Goal: Information Seeking & Learning: Learn about a topic

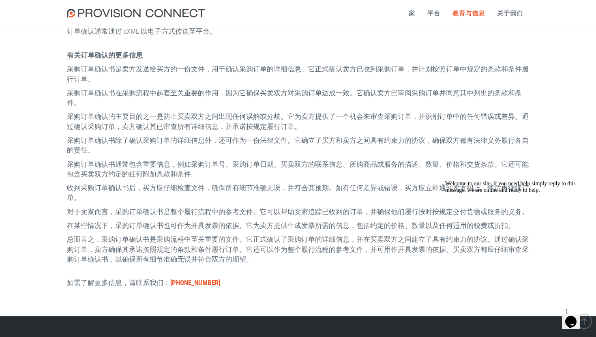
scroll to position [226, 0]
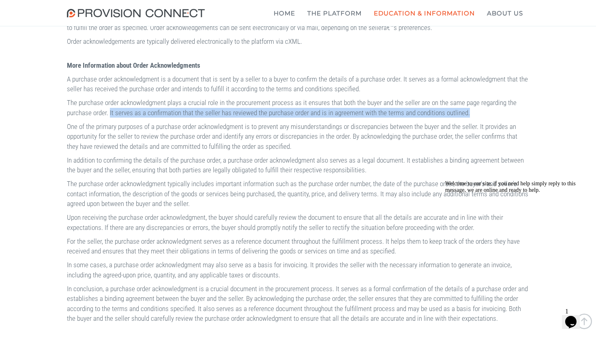
drag, startPoint x: 202, startPoint y: 125, endPoint x: 289, endPoint y: 129, distance: 87.3
click at [289, 118] on p "The purchase order acknowledgment plays a crucial role in the procurement proce…" at bounding box center [298, 108] width 462 height 20
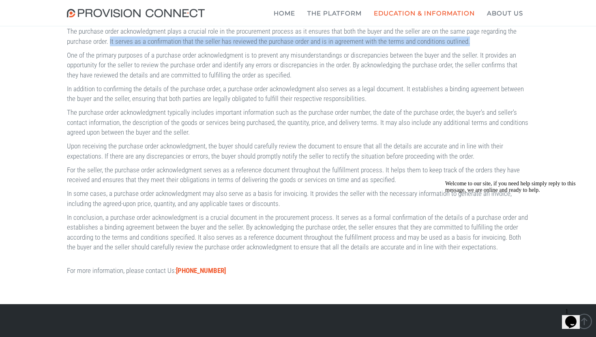
scroll to position [298, 0]
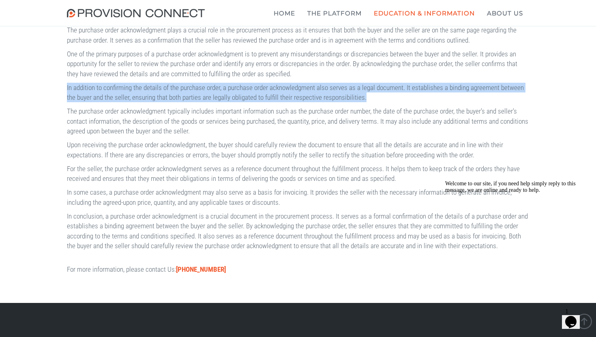
drag, startPoint x: 67, startPoint y: 107, endPoint x: 509, endPoint y: 114, distance: 442.1
click at [509, 103] on p "In addition to confirming the details of the purchase order, a purchase order a…" at bounding box center [298, 93] width 462 height 20
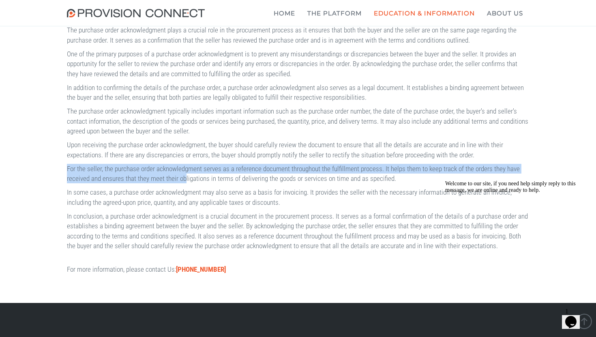
drag, startPoint x: 67, startPoint y: 197, endPoint x: 280, endPoint y: 204, distance: 212.6
click at [280, 184] on p "For the seller, the purchase order acknowledgment serves as a reference documen…" at bounding box center [298, 174] width 462 height 20
copy p "For the seller, the purchase order acknowledgment serves as a reference documen…"
click at [343, 213] on div "A purchase order acknowledgement is a document sent by the seller to the buyer,…" at bounding box center [298, 77] width 474 height 401
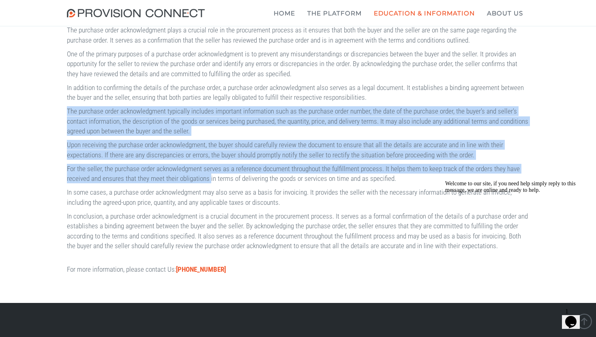
drag, startPoint x: 309, startPoint y: 209, endPoint x: 524, endPoint y: 123, distance: 231.3
click at [524, 123] on div "A purchase order acknowledgement is a document sent by the seller to the buyer,…" at bounding box center [298, 77] width 474 height 401
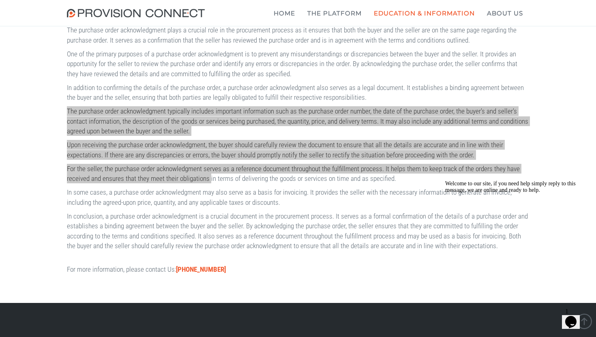
click at [545, 188] on div "Welcome to our site, if you need help simply reply to this message, we are onli…" at bounding box center [518, 186] width 146 height 13
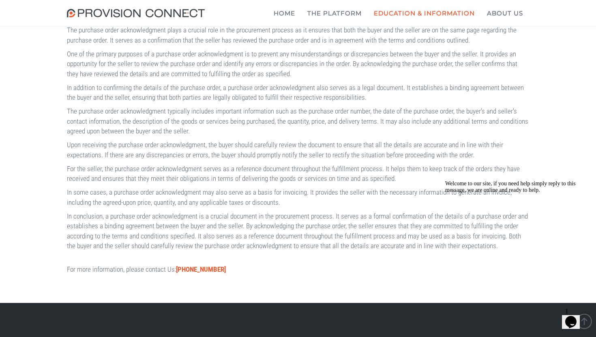
click at [349, 214] on div "A purchase order acknowledgement is a document sent by the seller to the buyer,…" at bounding box center [298, 77] width 474 height 401
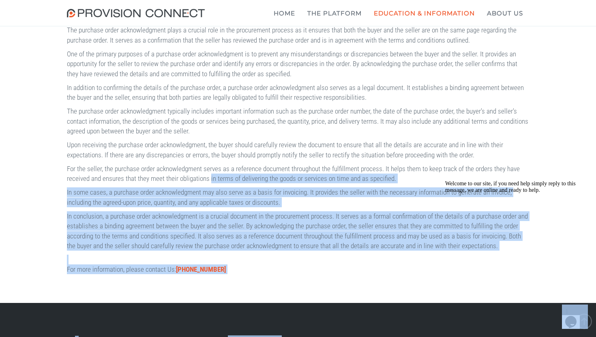
drag, startPoint x: 751, startPoint y: 387, endPoint x: 481, endPoint y: 217, distance: 318.8
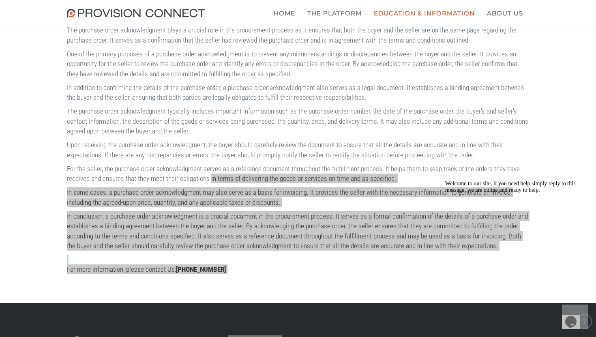
click at [445, 180] on icon "Chat attention grabber" at bounding box center [445, 180] width 0 height 0
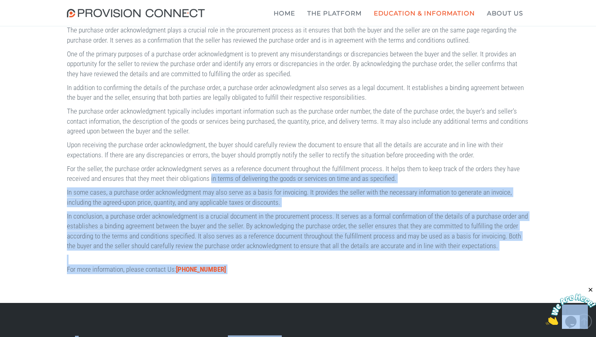
click at [318, 184] on p "For the seller, the purchase order acknowledgment serves as a reference documen…" at bounding box center [298, 174] width 462 height 20
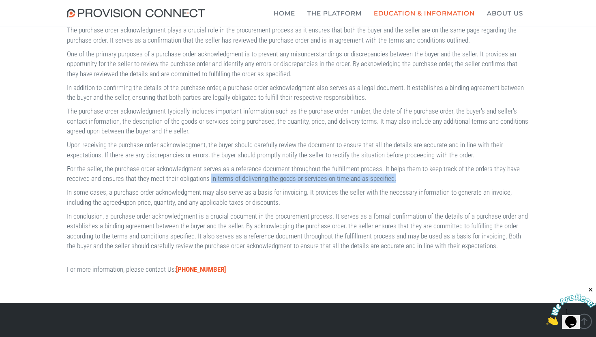
drag, startPoint x: 309, startPoint y: 208, endPoint x: 524, endPoint y: 210, distance: 214.5
click at [524, 184] on p "For the seller, the purchase order acknowledgment serves as a reference documen…" at bounding box center [298, 174] width 462 height 20
click at [307, 207] on p "In some cases, a purchase order acknowledgment may also serve as a basis for in…" at bounding box center [298, 197] width 462 height 20
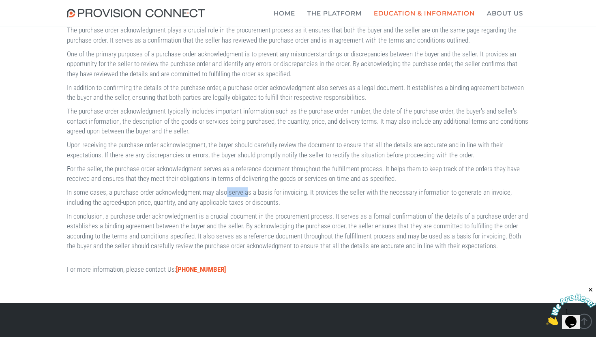
drag, startPoint x: 251, startPoint y: 222, endPoint x: 277, endPoint y: 223, distance: 25.2
click at [277, 207] on p "In some cases, a purchase order acknowledgment may also serve as a basis for in…" at bounding box center [298, 197] width 462 height 20
click at [432, 207] on p "In some cases, a purchase order acknowledgment may also serve as a basis for in…" at bounding box center [298, 197] width 462 height 20
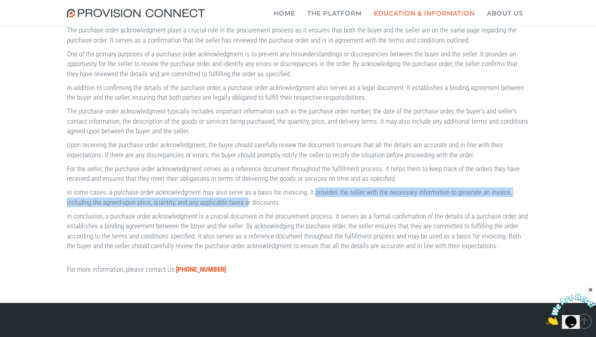
drag, startPoint x: 354, startPoint y: 223, endPoint x: 347, endPoint y: 234, distance: 13.2
click at [347, 207] on p "In some cases, a purchase order acknowledgment may also serve as a basis for in…" at bounding box center [298, 197] width 462 height 20
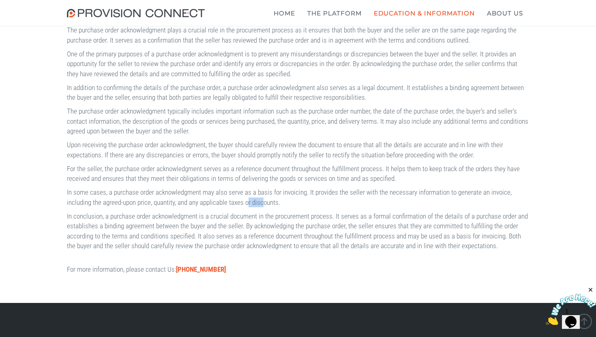
drag, startPoint x: 347, startPoint y: 234, endPoint x: 364, endPoint y: 236, distance: 17.2
click at [364, 207] on p "In some cases, a purchase order acknowledgment may also serve as a basis for in…" at bounding box center [298, 197] width 462 height 20
click at [405, 238] on div "A purchase order acknowledgement is a document sent by the seller to the buyer,…" at bounding box center [298, 77] width 474 height 401
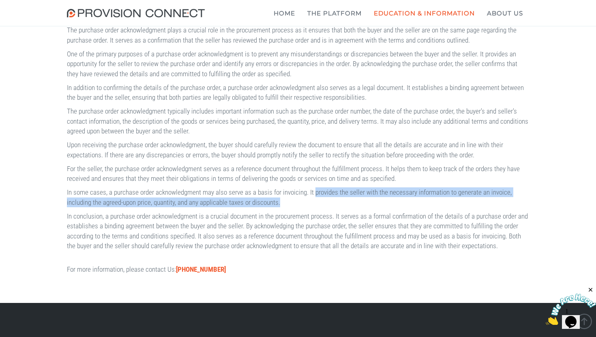
drag, startPoint x: 354, startPoint y: 223, endPoint x: 391, endPoint y: 230, distance: 37.5
click at [391, 207] on p "In some cases, a purchase order acknowledgment may also serve as a basis for in…" at bounding box center [298, 197] width 462 height 20
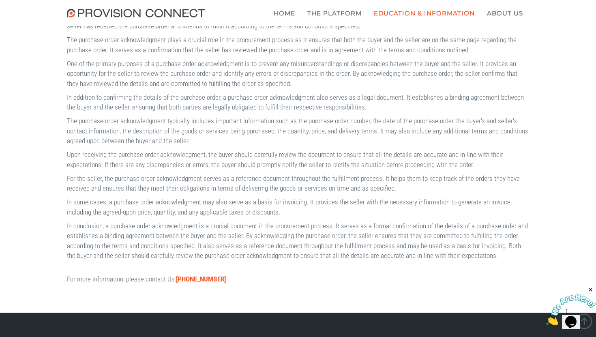
scroll to position [318, 0]
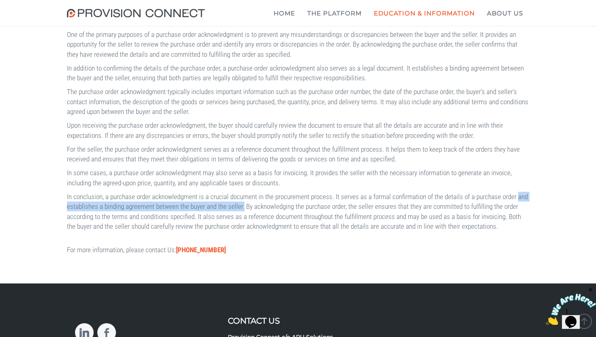
drag, startPoint x: 130, startPoint y: 237, endPoint x: 351, endPoint y: 239, distance: 221.0
click at [351, 231] on p "In conclusion, a purchase order acknowledgment is a crucial document in the pro…" at bounding box center [298, 211] width 462 height 39
